Goal: Information Seeking & Learning: Learn about a topic

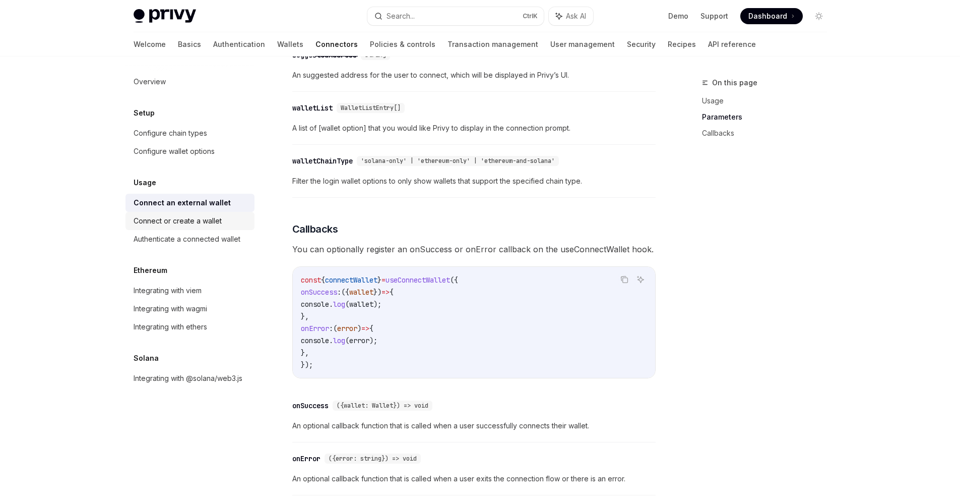
scroll to position [454, 0]
click at [224, 225] on div "Connect or create a wallet" at bounding box center [191, 221] width 115 height 12
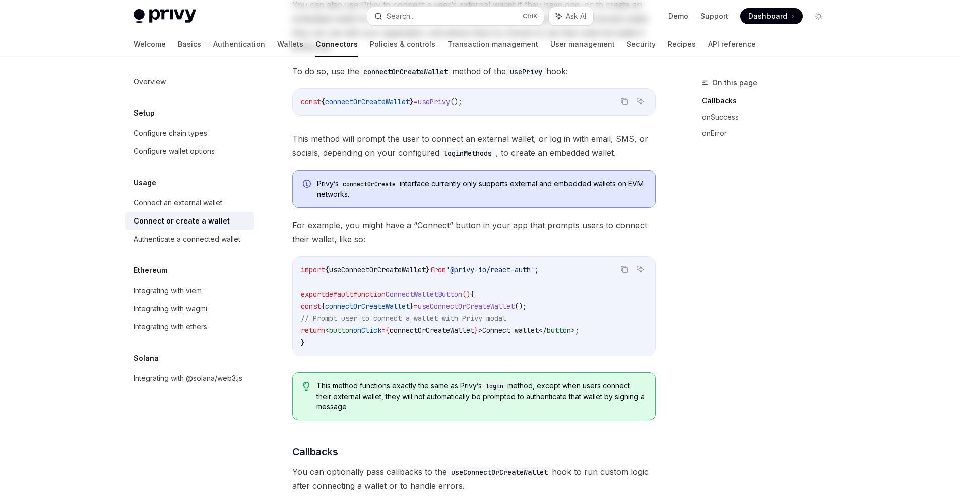
scroll to position [252, 0]
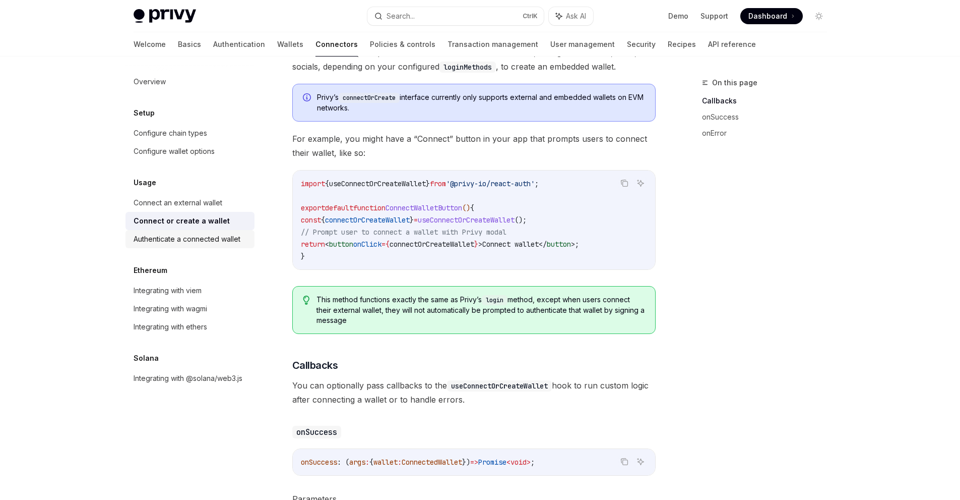
click at [195, 246] on link "Authenticate a connected wallet" at bounding box center [190, 239] width 129 height 18
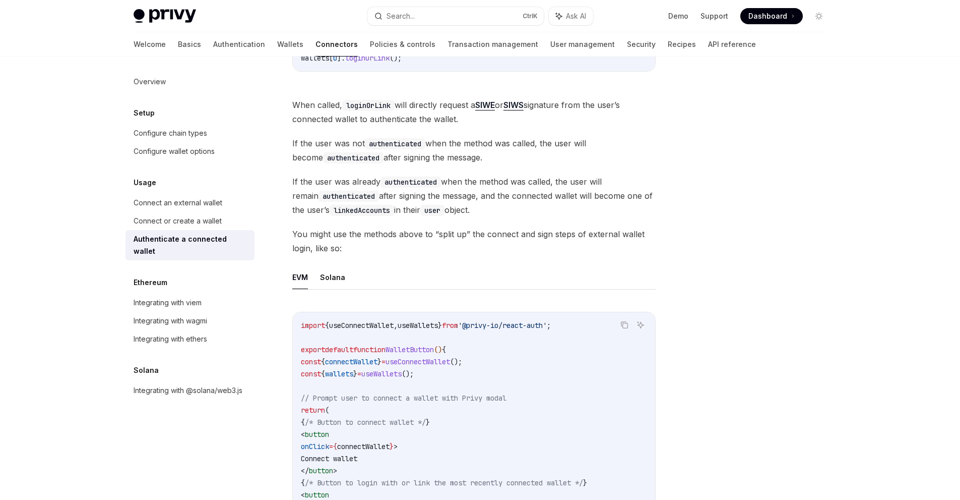
scroll to position [202, 0]
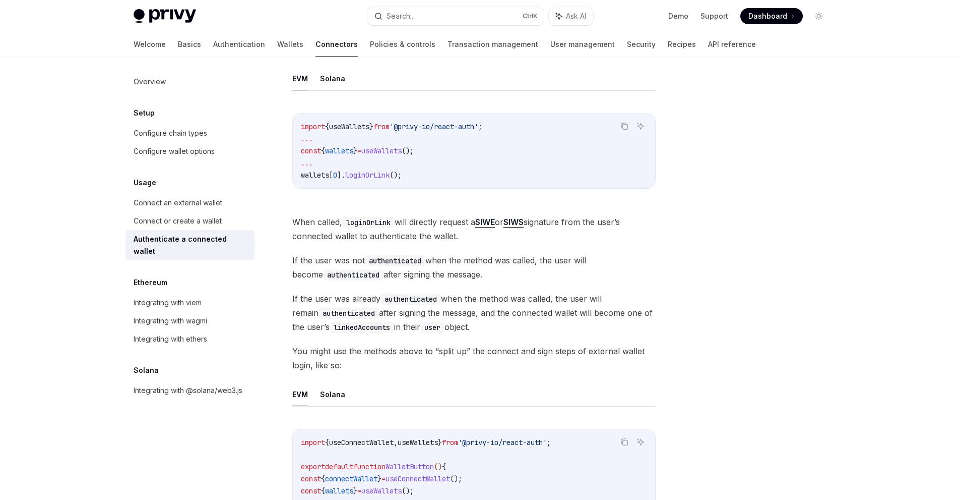
click at [614, 292] on span "If the user was already authenticated when the method was called, the user will…" at bounding box center [473, 312] width 363 height 42
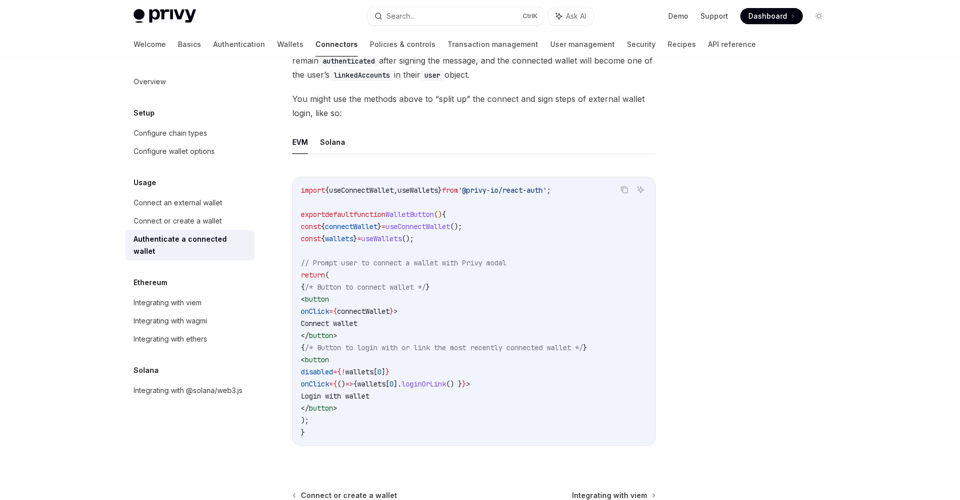
drag, startPoint x: 519, startPoint y: 216, endPoint x: 524, endPoint y: 213, distance: 5.9
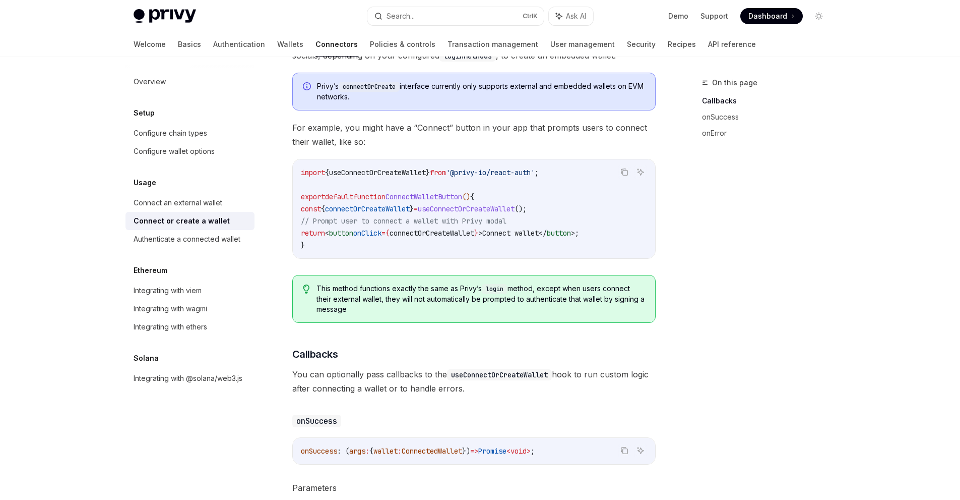
scroll to position [252, 0]
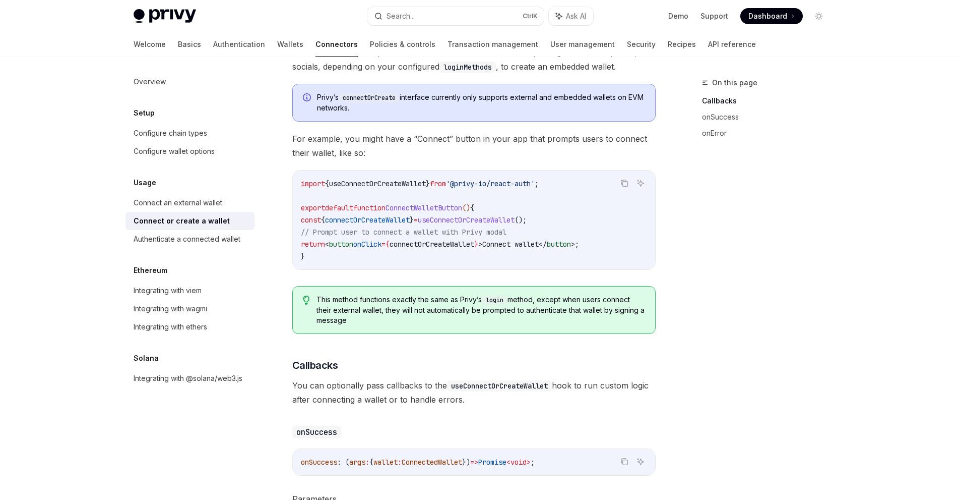
click at [642, 300] on span "This method functions exactly the same as Privy’s login method, except when use…" at bounding box center [481, 309] width 328 height 31
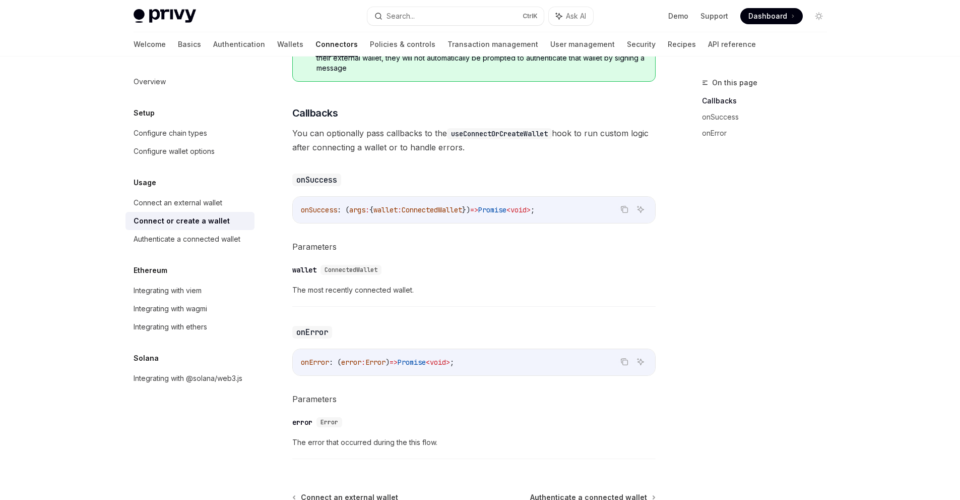
scroll to position [618, 0]
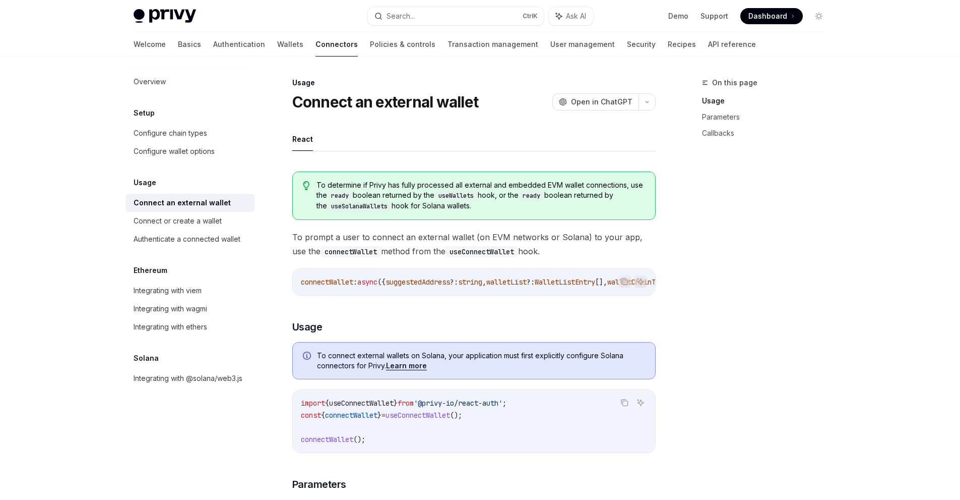
click at [409, 370] on link "Learn more" at bounding box center [406, 365] width 41 height 9
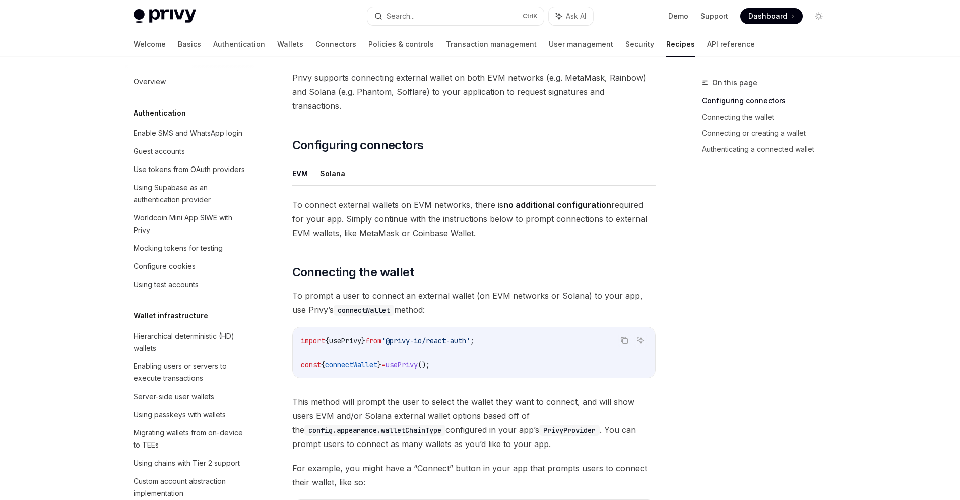
type textarea "*"
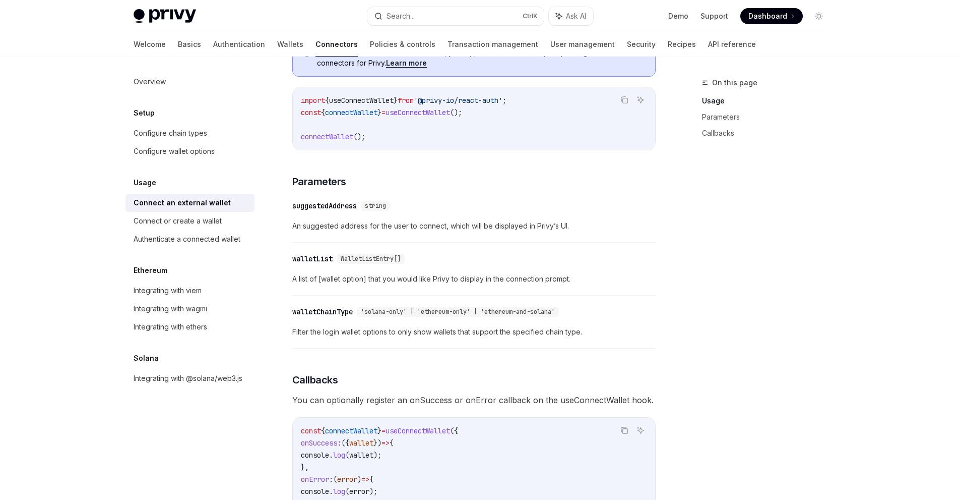
scroll to position [605, 0]
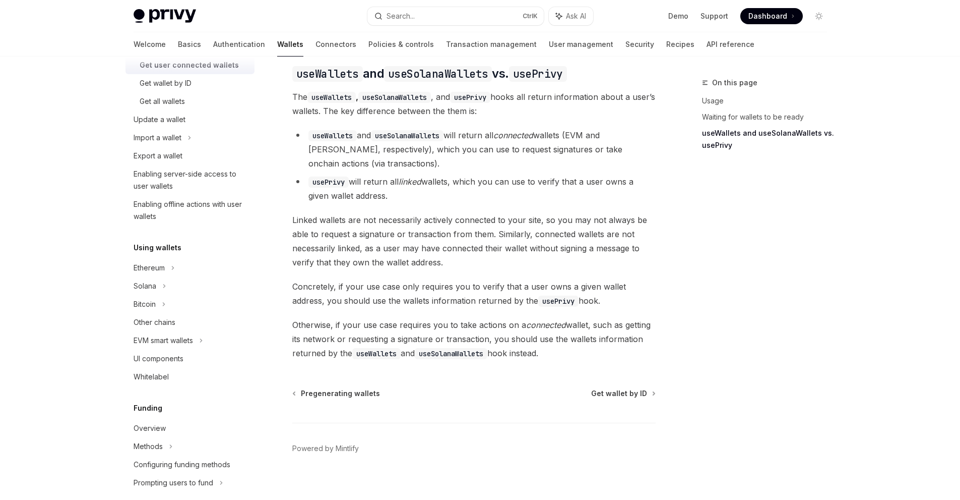
scroll to position [163, 0]
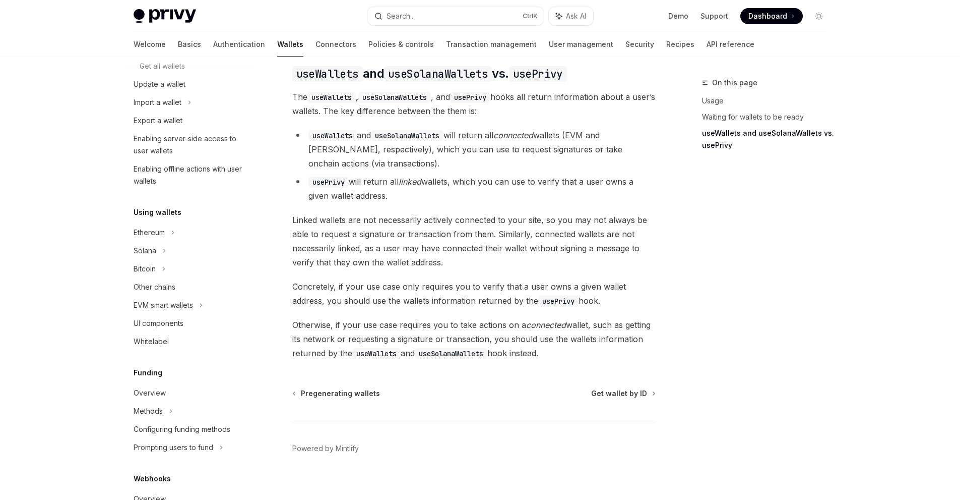
click at [193, 358] on div "Overview Chain support Embedded wallets Create a wallet Get a wallet Get user c…" at bounding box center [190, 327] width 129 height 834
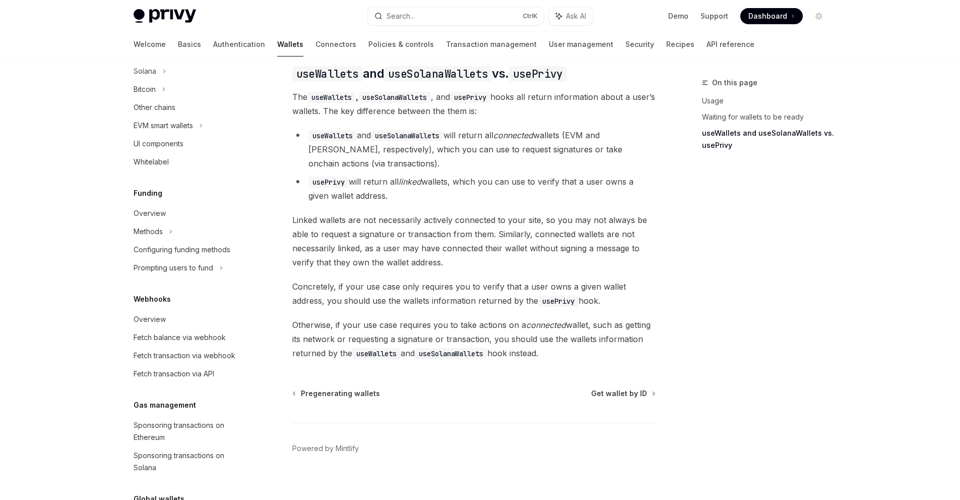
scroll to position [364, 0]
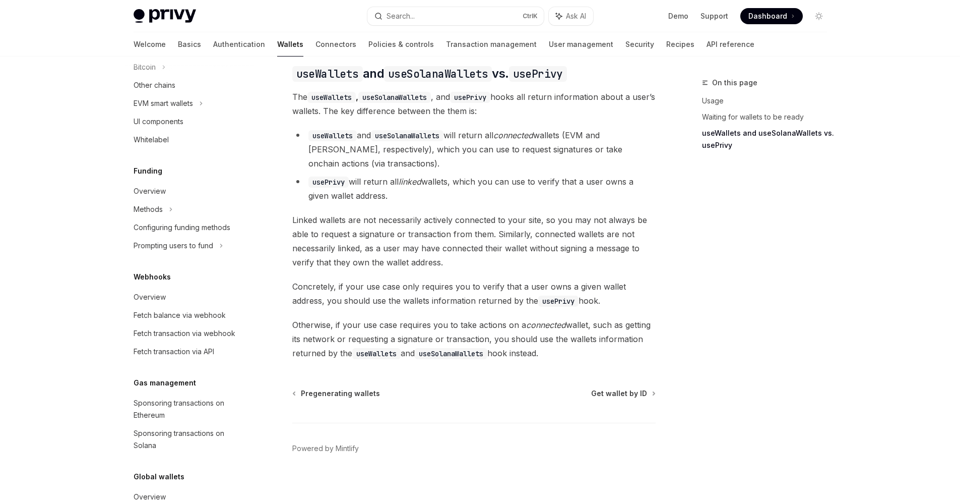
click at [190, 368] on div "Overview Chain support Embedded wallets Create a wallet Get a wallet Get user c…" at bounding box center [190, 125] width 129 height 834
drag, startPoint x: 184, startPoint y: 384, endPoint x: 134, endPoint y: 384, distance: 49.9
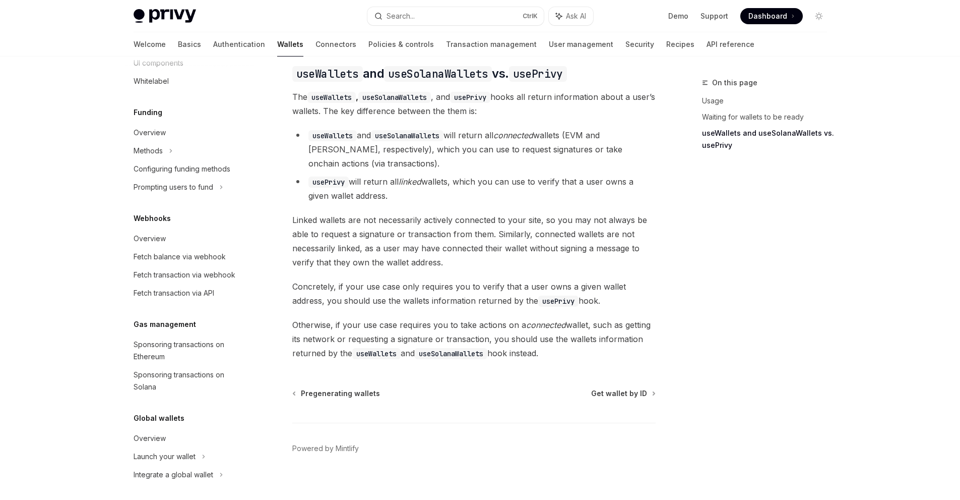
scroll to position [427, 0]
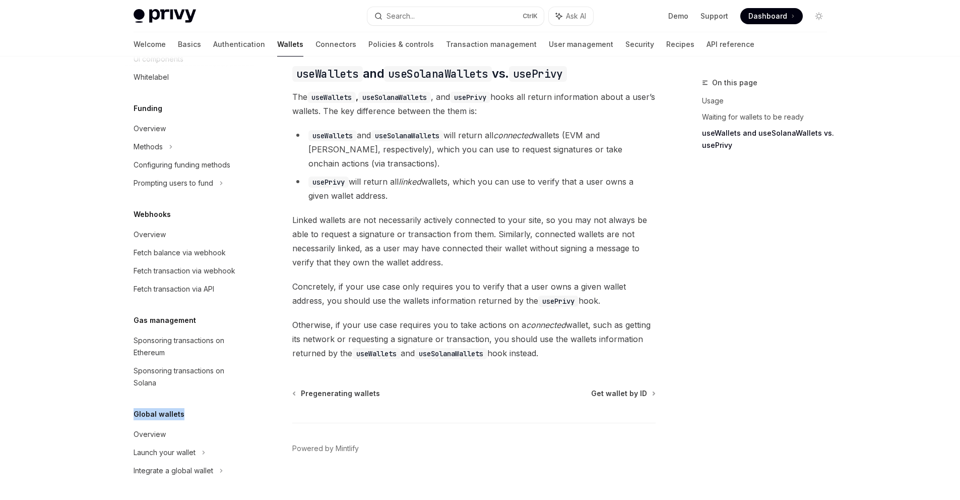
drag, startPoint x: 182, startPoint y: 414, endPoint x: 131, endPoint y: 407, distance: 51.8
click at [131, 407] on div "Overview Chain support Embedded wallets Create a wallet Get a wallet Get user c…" at bounding box center [190, 63] width 129 height 834
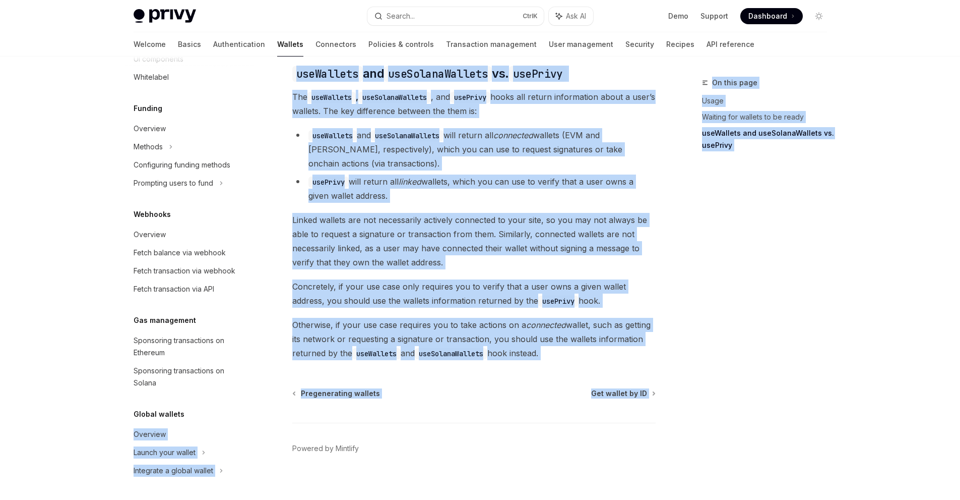
drag, startPoint x: 122, startPoint y: 413, endPoint x: 206, endPoint y: 411, distance: 83.7
click at [206, 411] on div "Global wallets" at bounding box center [190, 414] width 129 height 12
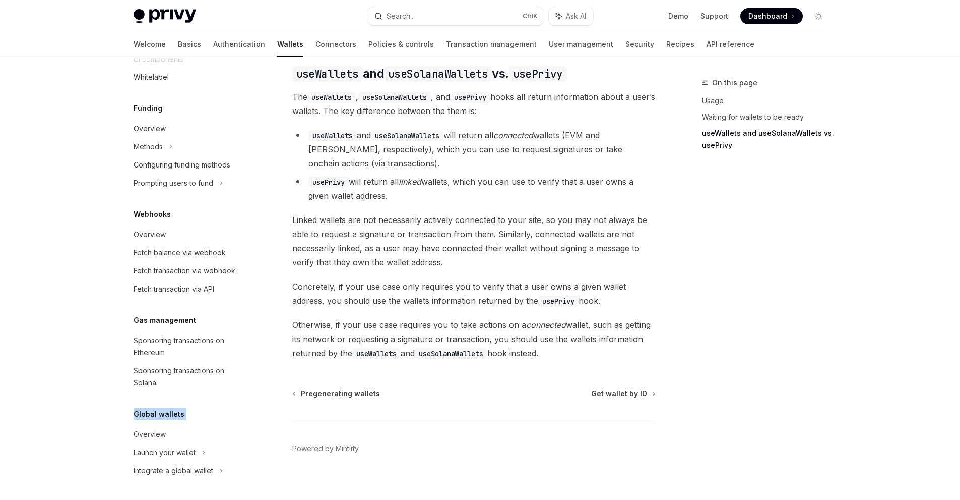
drag, startPoint x: 207, startPoint y: 412, endPoint x: 146, endPoint y: 415, distance: 60.6
click at [146, 415] on div "Global wallets" at bounding box center [190, 414] width 129 height 12
click at [197, 408] on div "Global wallets" at bounding box center [190, 414] width 129 height 12
drag, startPoint x: 199, startPoint y: 412, endPoint x: 135, endPoint y: 413, distance: 64.0
click at [135, 413] on div "Global wallets" at bounding box center [190, 414] width 129 height 12
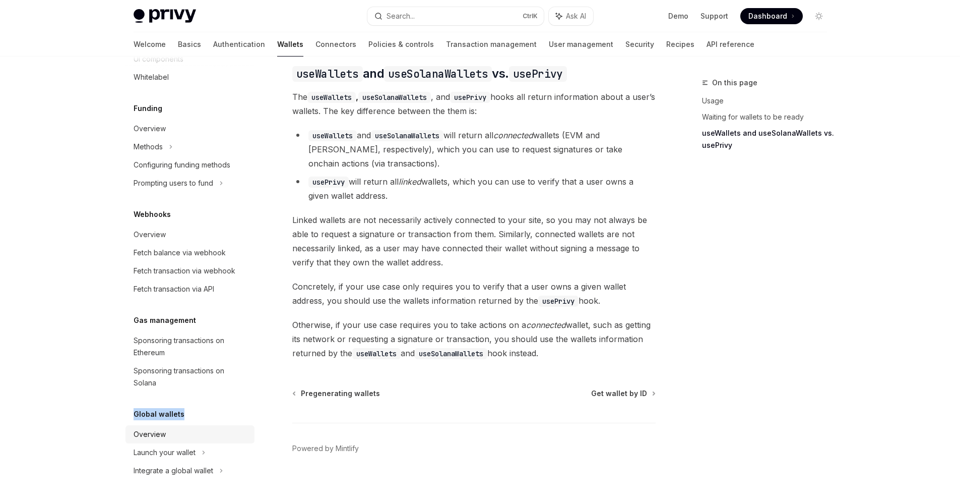
click at [231, 426] on link "Overview" at bounding box center [190, 434] width 129 height 18
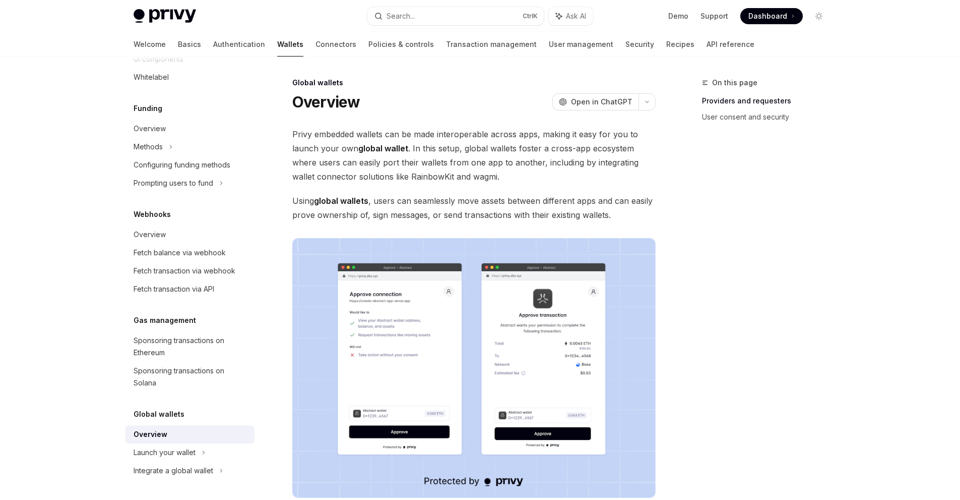
click at [242, 420] on div "Global wallets Overview Launch your wallet Integrate a global wallet" at bounding box center [190, 444] width 129 height 72
click at [252, 415] on div "Overview Chain support Embedded wallets Create a wallet Get a wallet Get user c…" at bounding box center [198, 277] width 145 height 443
click at [197, 434] on div "Overview" at bounding box center [191, 434] width 115 height 12
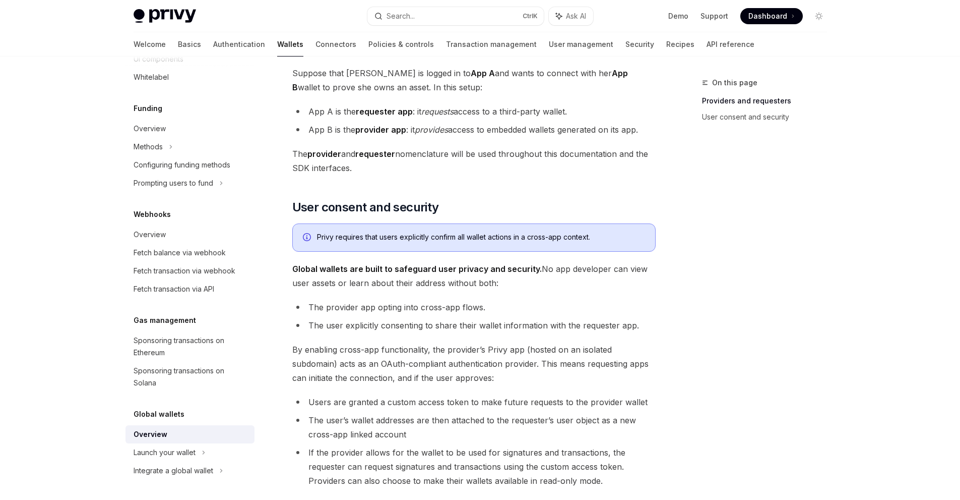
scroll to position [454, 0]
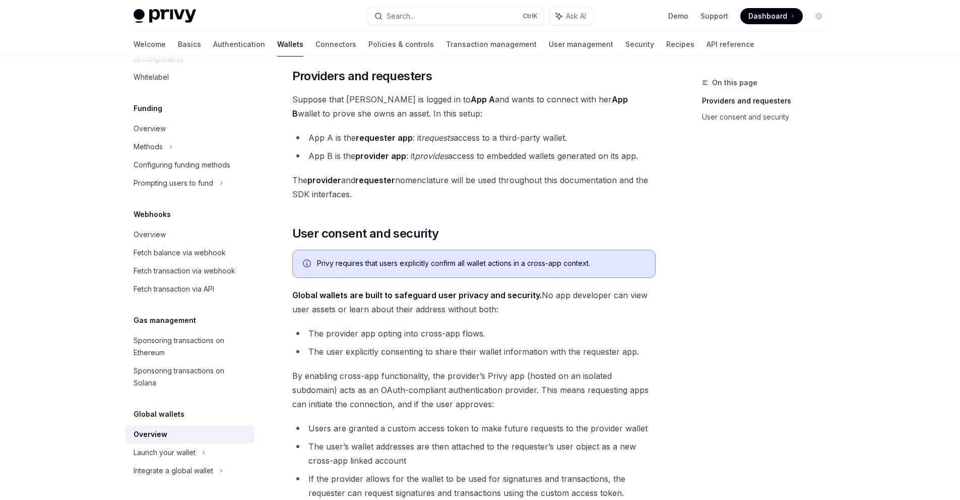
type textarea "*"
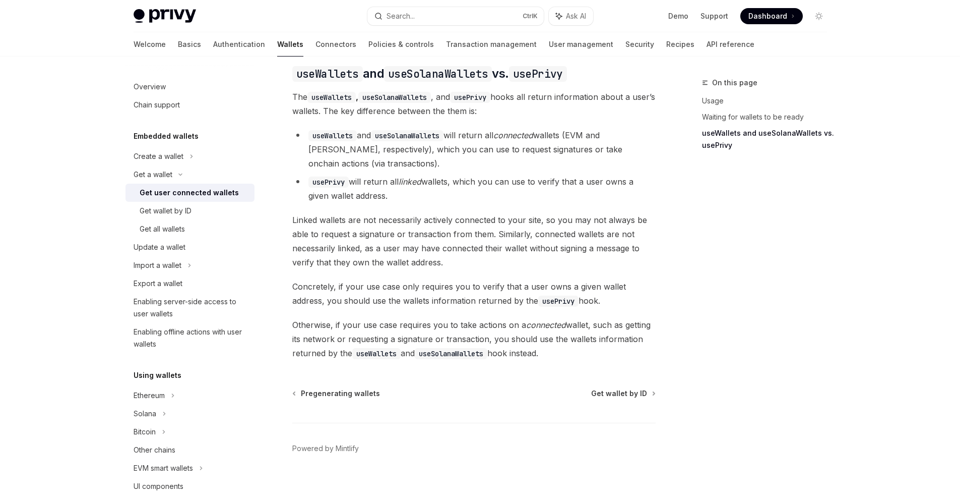
scroll to position [353, 0]
